Goal: Transaction & Acquisition: Obtain resource

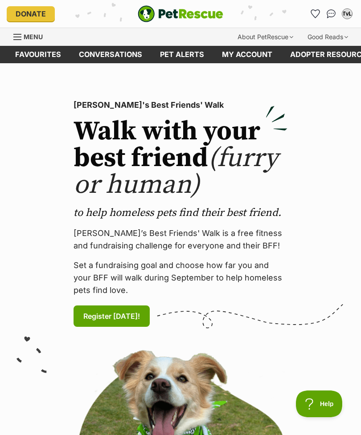
click at [183, 61] on link "Pet alerts" at bounding box center [182, 54] width 62 height 17
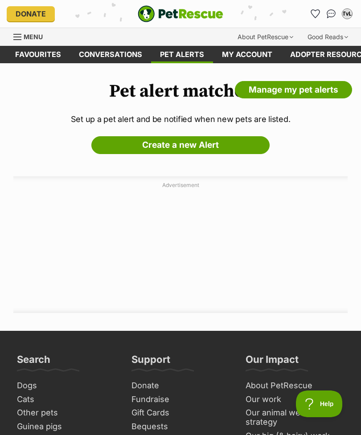
click at [224, 143] on link "Create a new Alert" at bounding box center [180, 145] width 178 height 18
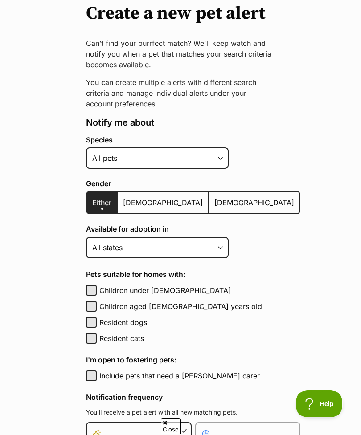
scroll to position [91, 0]
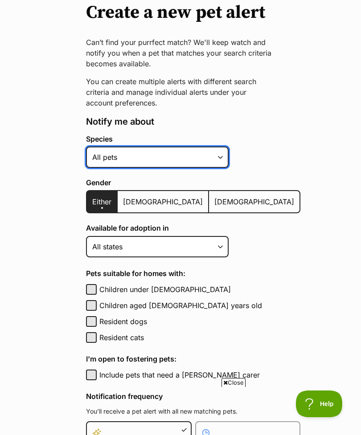
click at [220, 155] on select "Alpaca Bird Cat Chicken Cow Dog Donkey Duck Ferret Fish Goat Goose Guinea Fowl …" at bounding box center [157, 156] width 142 height 21
click at [223, 157] on select "Alpaca Bird Cat Chicken Cow Dog Donkey Duck Ferret Fish Goat Goose Guinea Fowl …" at bounding box center [157, 156] width 142 height 21
select select "2"
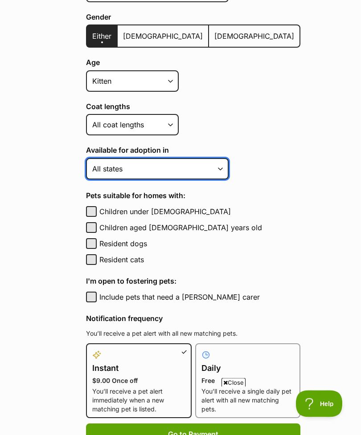
click at [222, 167] on select "Australian Capital Territory New South Wales Northern Territory Queensland Sout…" at bounding box center [157, 169] width 142 height 21
select select "2"
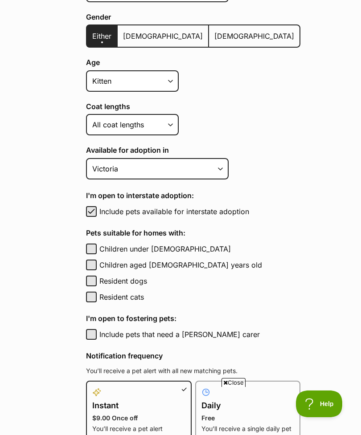
click at [93, 208] on span "button" at bounding box center [91, 211] width 9 height 11
checkbox input "false"
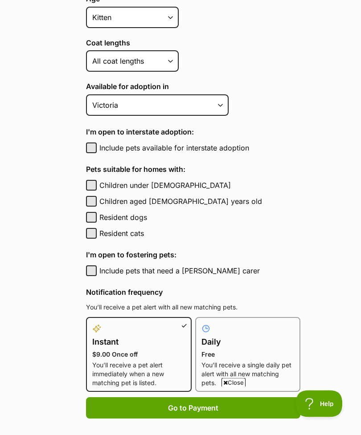
scroll to position [321, 0]
click at [93, 215] on button "Resident dogs" at bounding box center [91, 217] width 11 height 11
checkbox input "true"
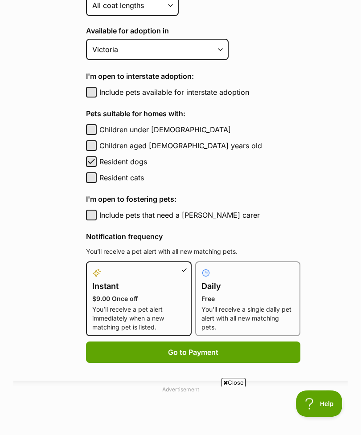
click at [237, 301] on p "Free" at bounding box center [247, 299] width 93 height 9
click at [201, 268] on input "Daily Free You’ll receive a single daily pet alert with all new matching pets." at bounding box center [200, 267] width 0 height 0
radio input "true"
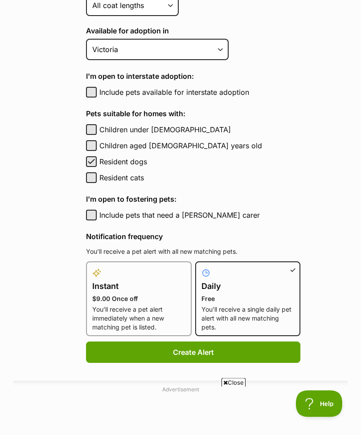
scroll to position [376, 0]
click at [200, 350] on button "Create Alert" at bounding box center [193, 352] width 214 height 21
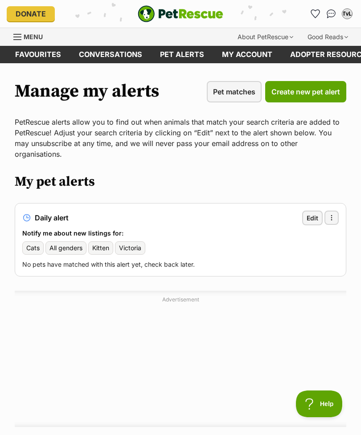
click at [14, 38] on div "Menu" at bounding box center [17, 36] width 9 height 7
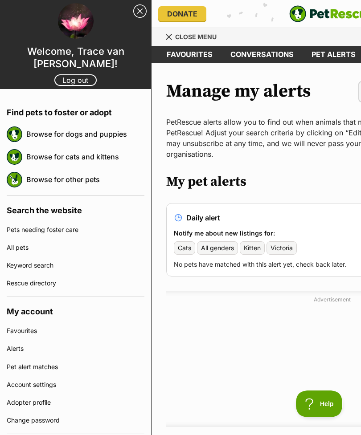
click at [111, 155] on link "Browse for cats and kittens" at bounding box center [85, 156] width 118 height 19
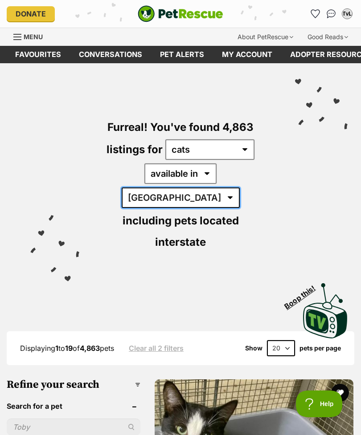
click at [240, 187] on select "Australia ACT NSW NT QLD SA TAS VIC WA" at bounding box center [181, 197] width 118 height 20
select select "VIC"
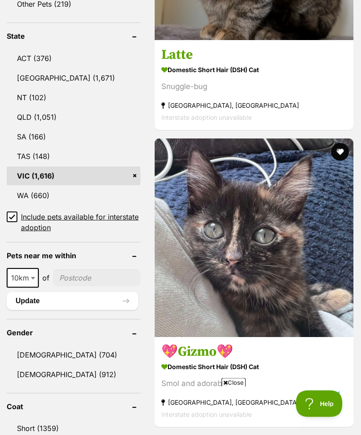
scroll to position [539, 0]
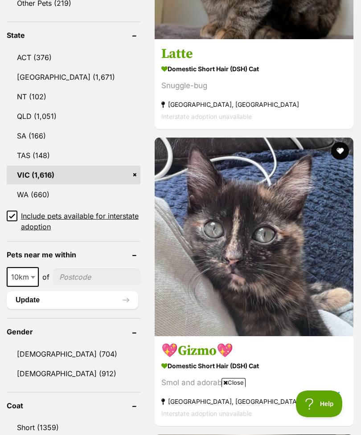
click at [35, 276] on b at bounding box center [33, 277] width 4 height 3
select select "50"
click at [85, 291] on button "Update" at bounding box center [72, 300] width 131 height 18
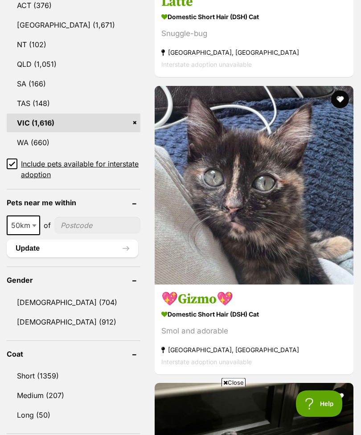
scroll to position [592, 0]
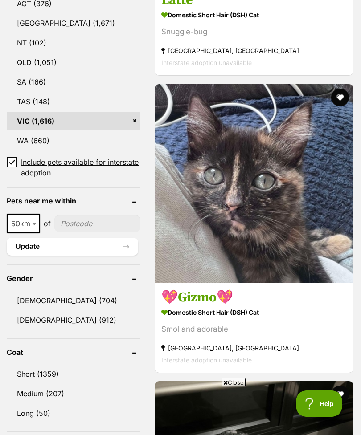
click at [100, 215] on input"] "postcode" at bounding box center [97, 223] width 86 height 17
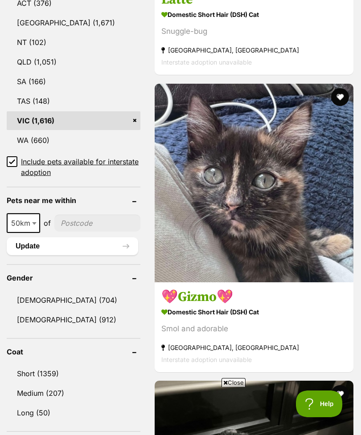
scroll to position [0, 0]
type input"] "3939"
click at [108, 237] on button "Update" at bounding box center [72, 246] width 131 height 18
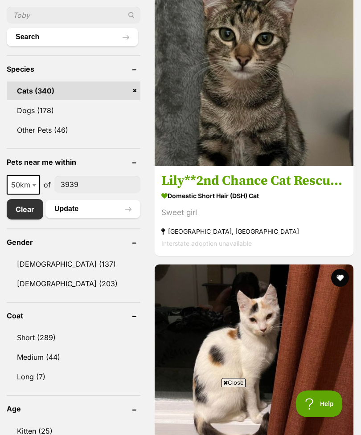
scroll to position [480, 0]
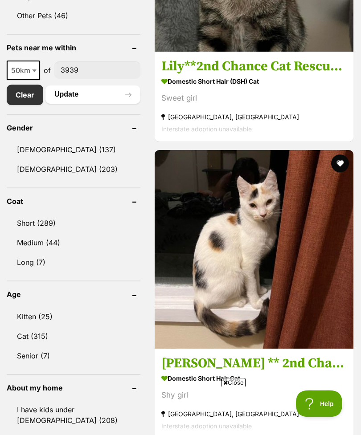
click at [51, 308] on link "Kitten (25)" at bounding box center [74, 317] width 134 height 19
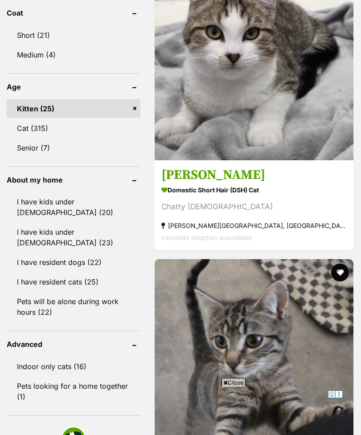
scroll to position [695, 0]
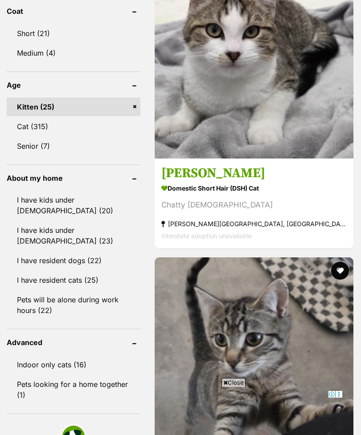
click at [95, 262] on link "I have resident dogs (22)" at bounding box center [74, 260] width 134 height 19
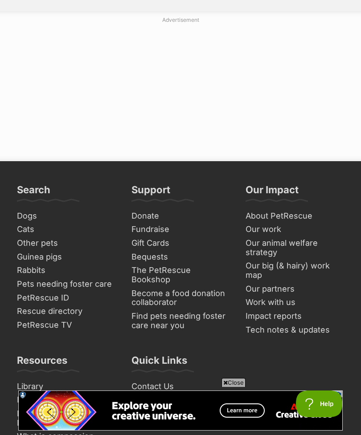
scroll to position [6897, 0]
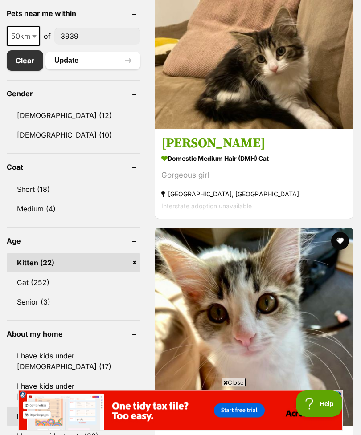
scroll to position [670, 0]
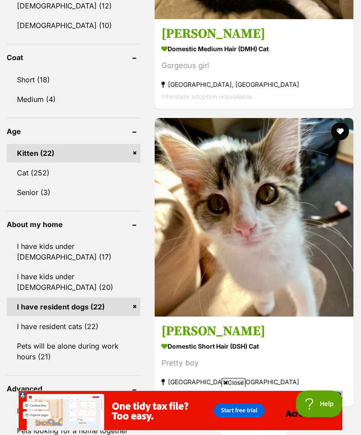
click at [274, 251] on img at bounding box center [253, 217] width 199 height 199
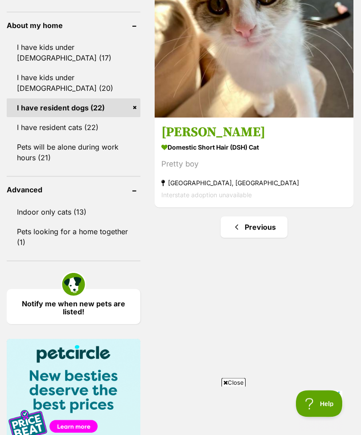
scroll to position [869, 0]
click at [261, 238] on link "Previous" at bounding box center [253, 226] width 67 height 21
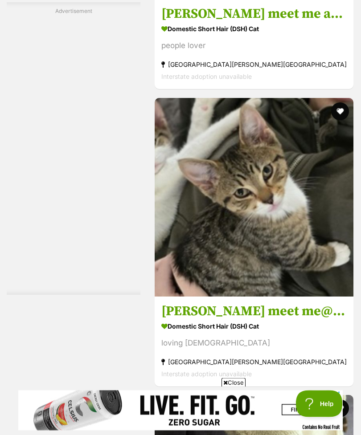
scroll to position [4661, 0]
